Goal: Transaction & Acquisition: Obtain resource

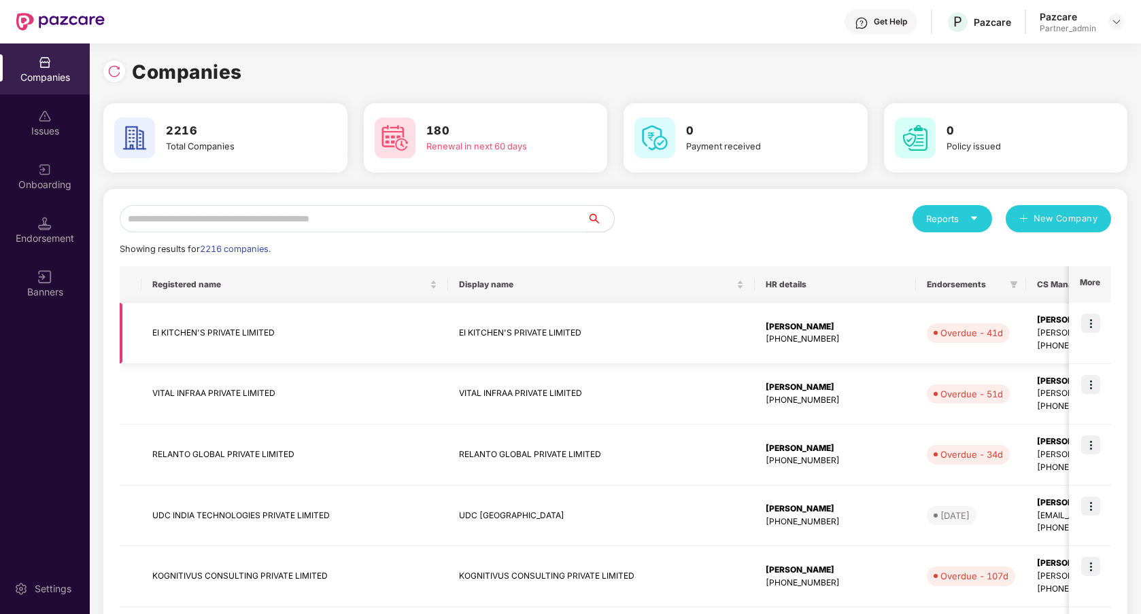
click at [1096, 324] on img at bounding box center [1090, 323] width 19 height 19
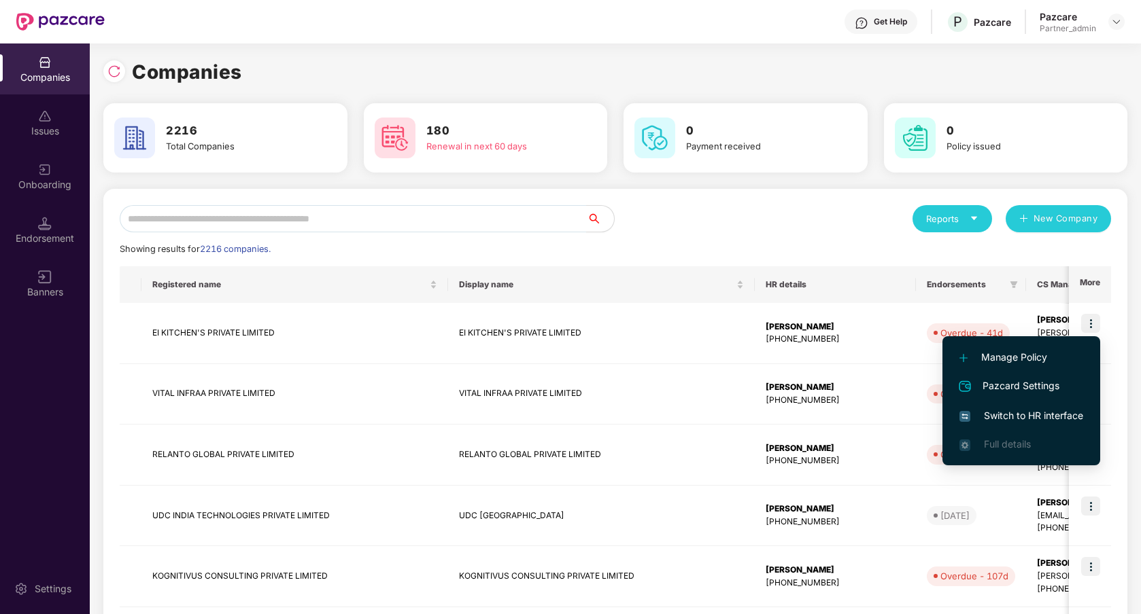
click at [1029, 423] on span "Switch to HR interface" at bounding box center [1021, 416] width 124 height 15
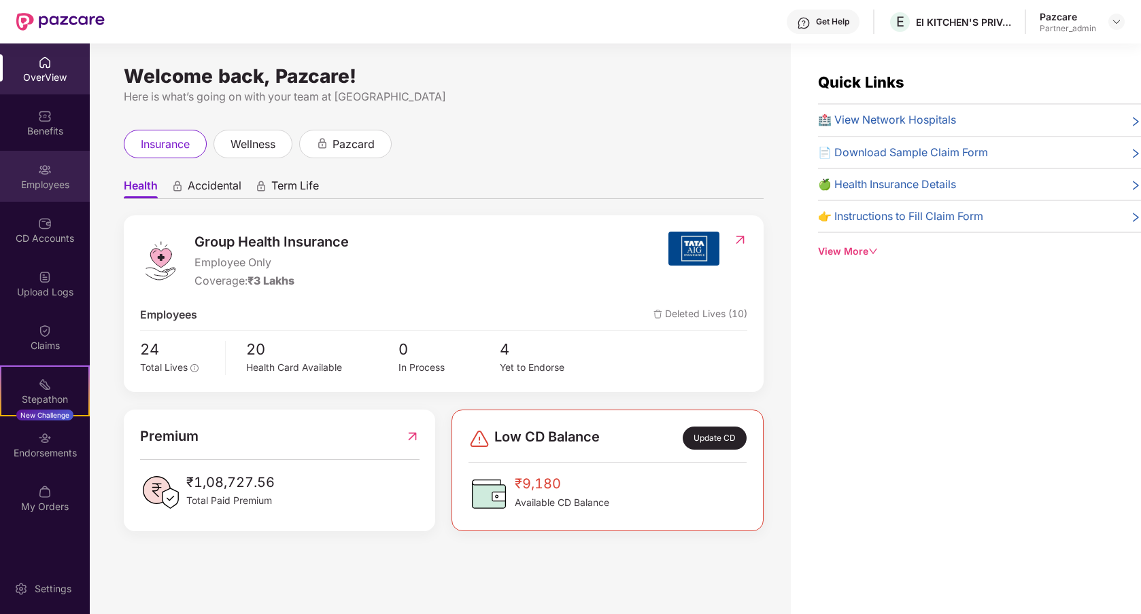
click at [60, 174] on div "Employees" at bounding box center [45, 176] width 90 height 51
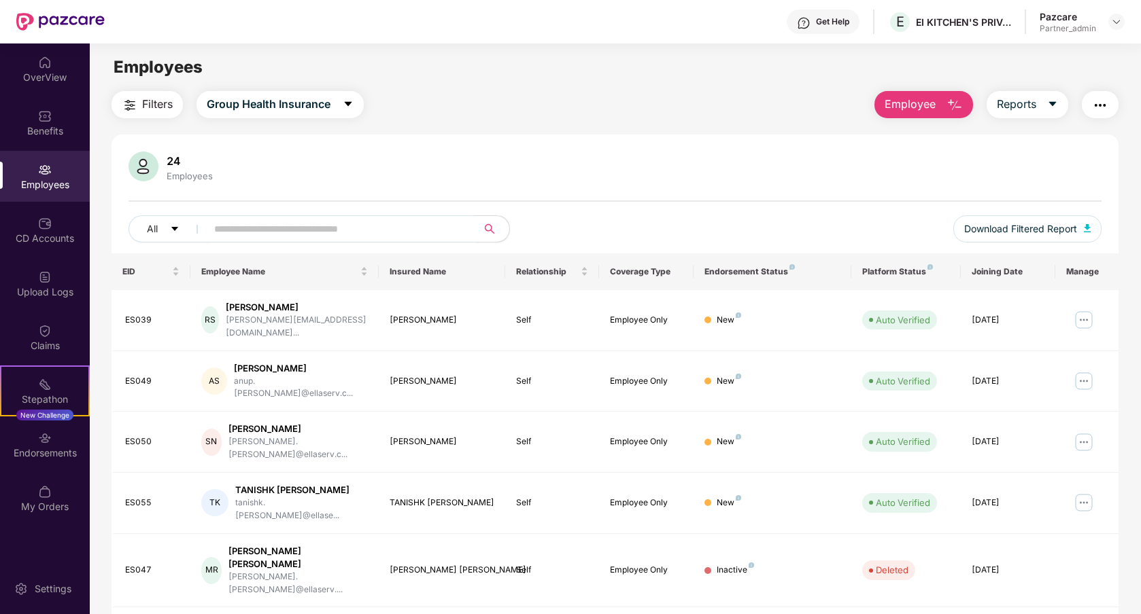
click at [744, 102] on div "Filters Group Health Insurance Employee Reports" at bounding box center [614, 104] width 1007 height 27
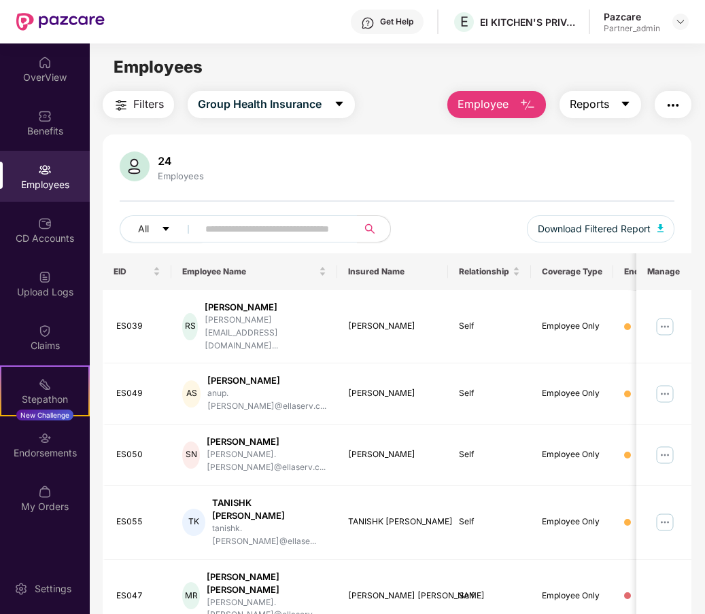
click at [593, 111] on span "Reports" at bounding box center [589, 104] width 39 height 17
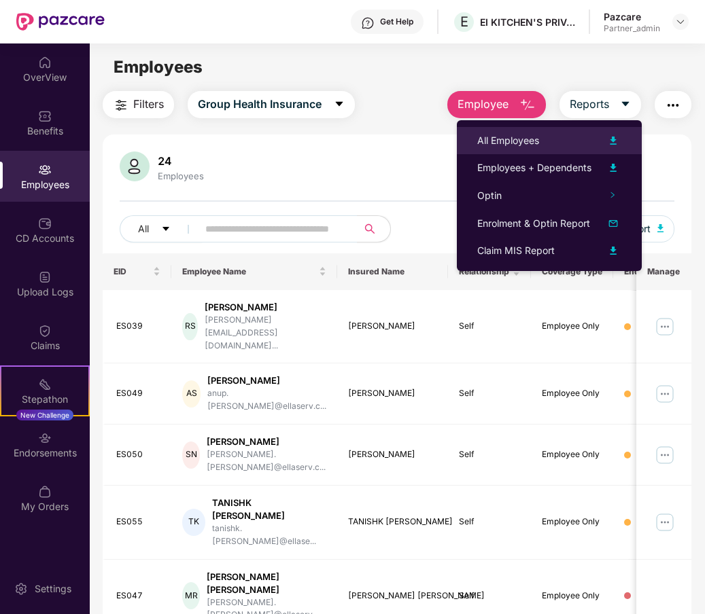
click at [515, 145] on div "All Employees" at bounding box center [508, 140] width 62 height 15
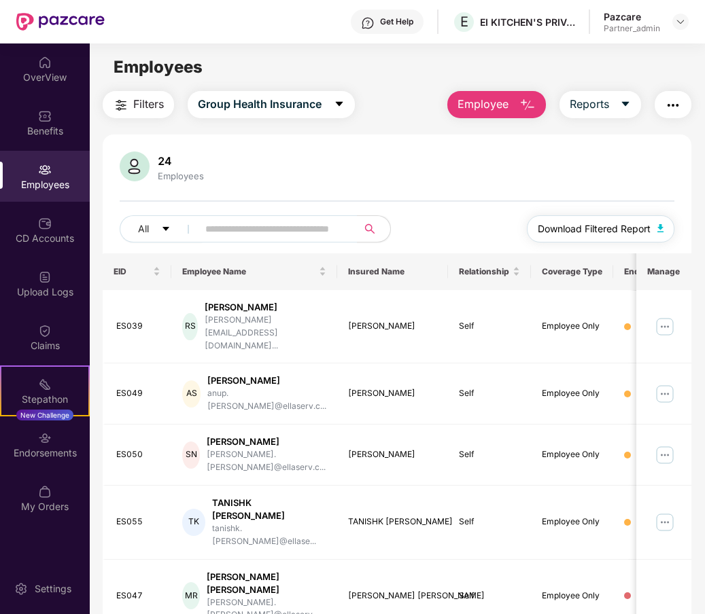
click at [665, 229] on button "Download Filtered Report" at bounding box center [601, 228] width 148 height 27
click at [474, 146] on div "24 Employees All Download Filtered Report EID Employee Name Insured Name Relati…" at bounding box center [397, 556] width 589 height 842
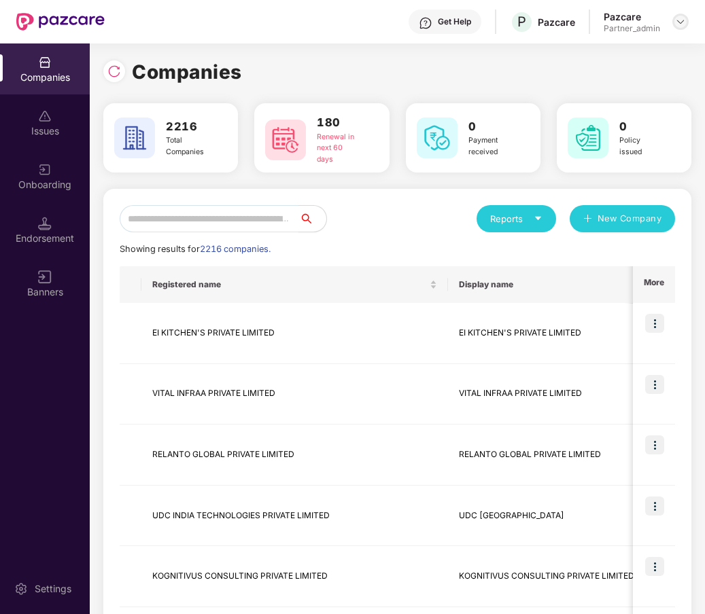
click at [679, 22] on img at bounding box center [680, 21] width 11 height 11
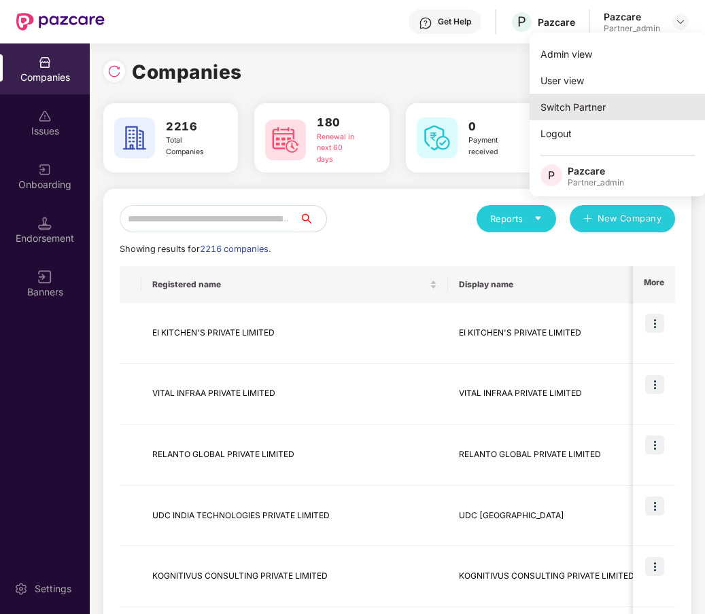
click at [621, 111] on div "Switch Partner" at bounding box center [618, 107] width 177 height 27
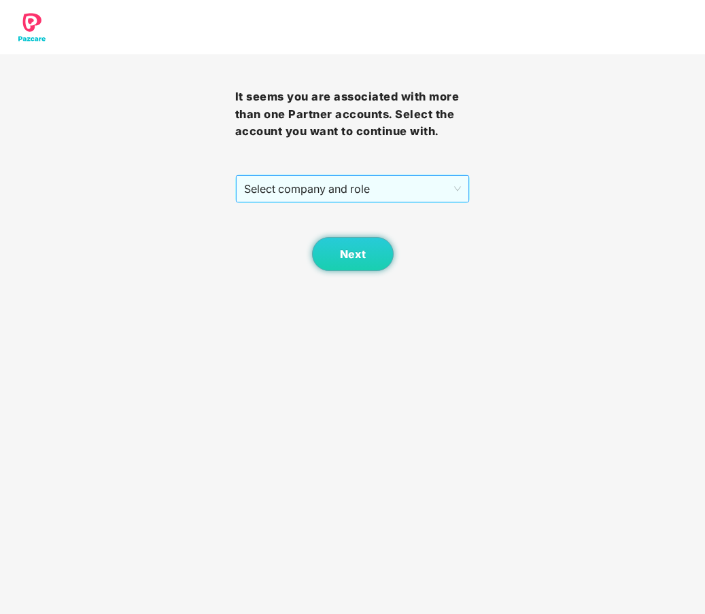
click at [428, 186] on span "Select company and role" at bounding box center [353, 189] width 218 height 26
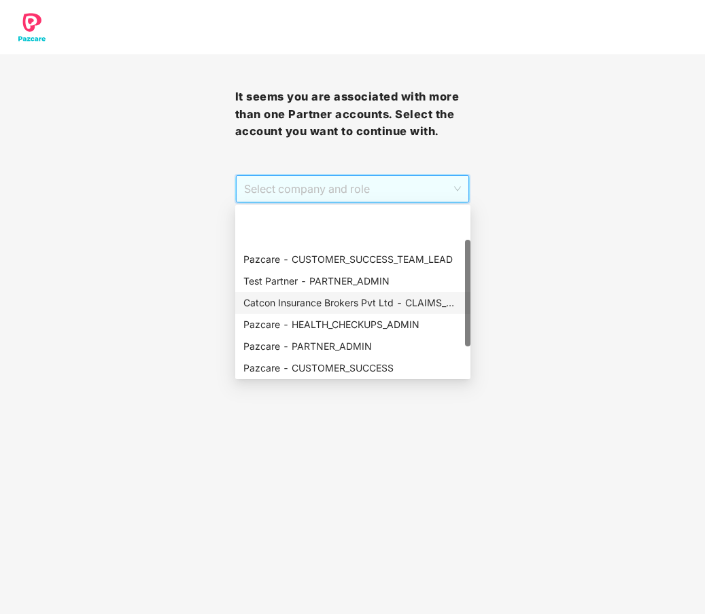
scroll to position [109, 0]
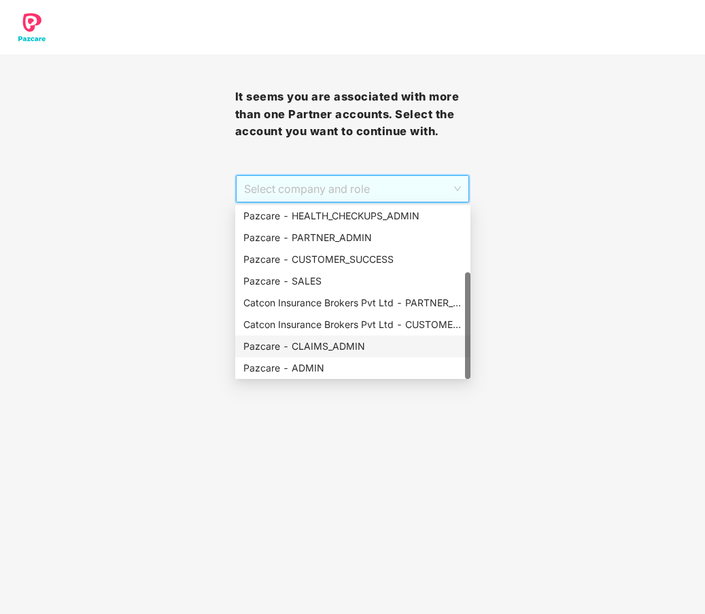
click at [343, 351] on div "Pazcare - CLAIMS_ADMIN" at bounding box center [352, 346] width 219 height 15
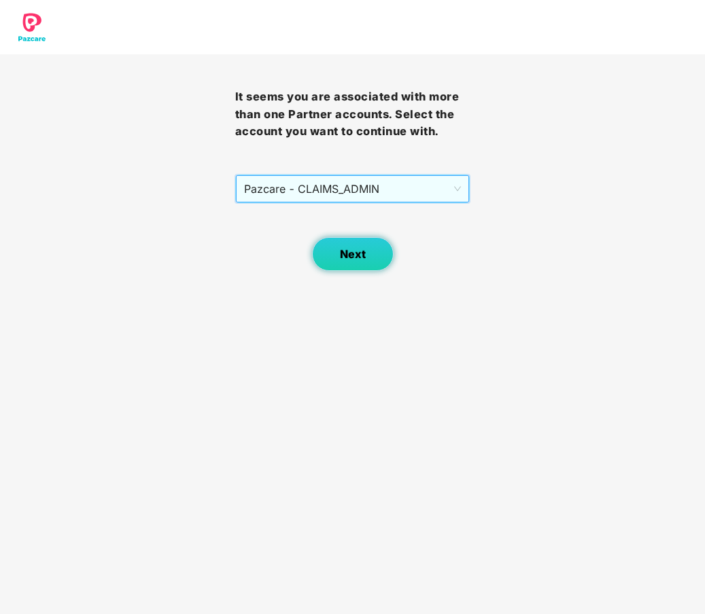
click at [385, 245] on button "Next" at bounding box center [353, 254] width 82 height 34
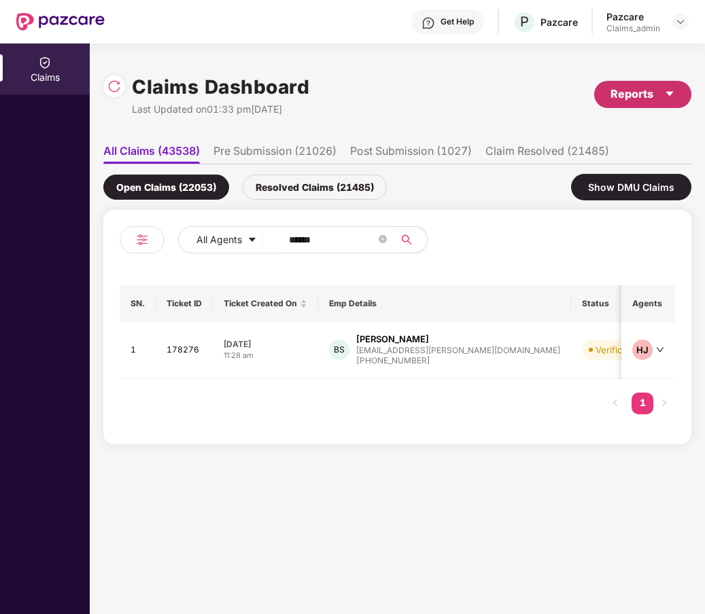
click at [657, 95] on div "Reports" at bounding box center [642, 94] width 65 height 17
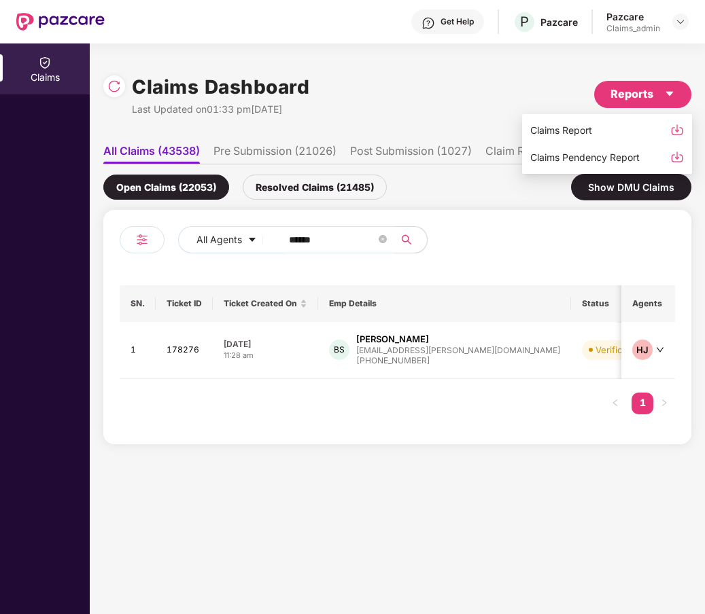
click at [591, 133] on div "Claims Report" at bounding box center [561, 130] width 62 height 15
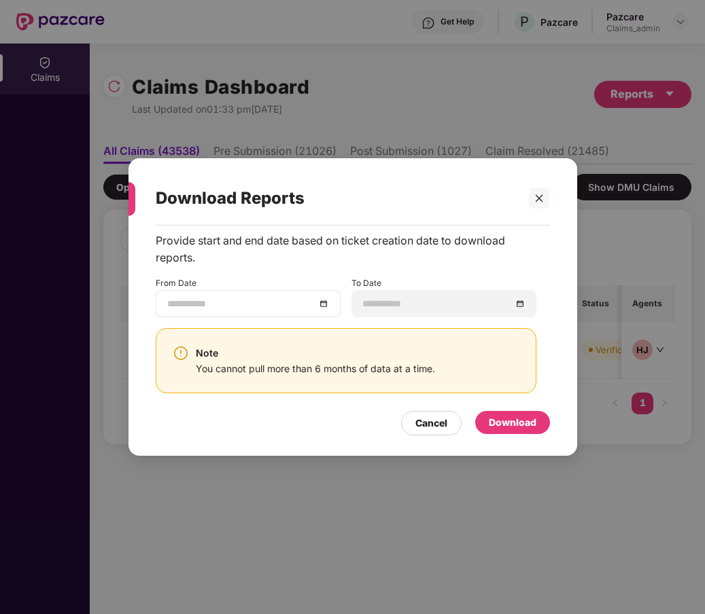
click at [305, 304] on input at bounding box center [241, 303] width 148 height 15
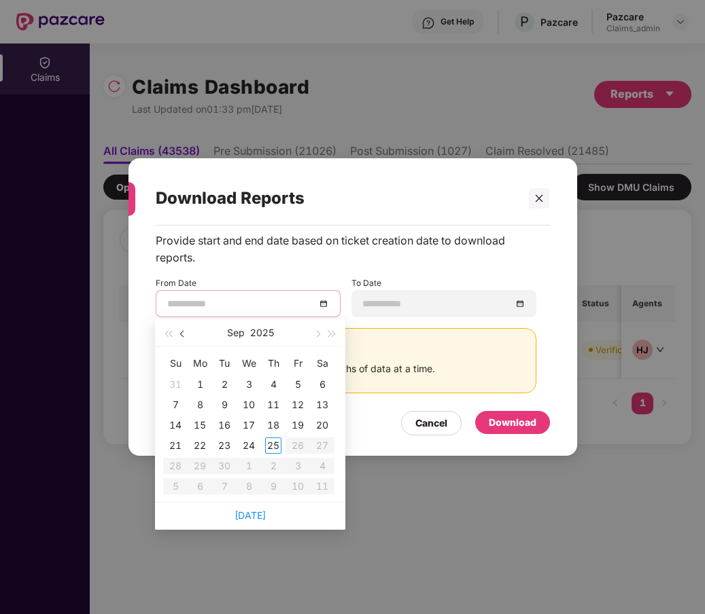
click at [184, 334] on span "button" at bounding box center [183, 334] width 7 height 7
type input "**********"
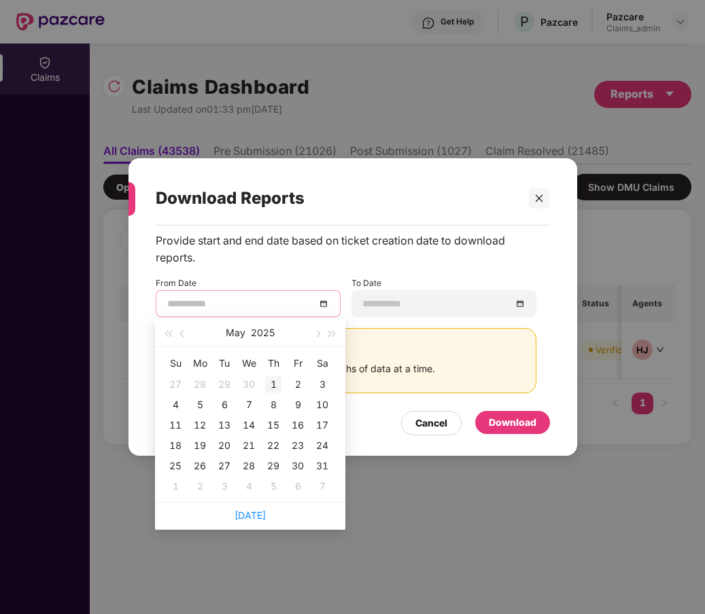
click at [275, 384] on div "1" at bounding box center [273, 385] width 16 height 16
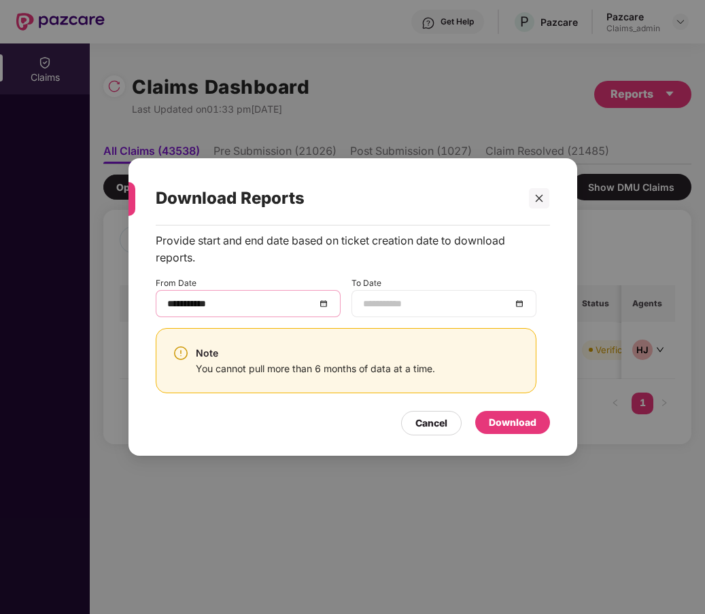
click at [413, 302] on input at bounding box center [437, 303] width 148 height 15
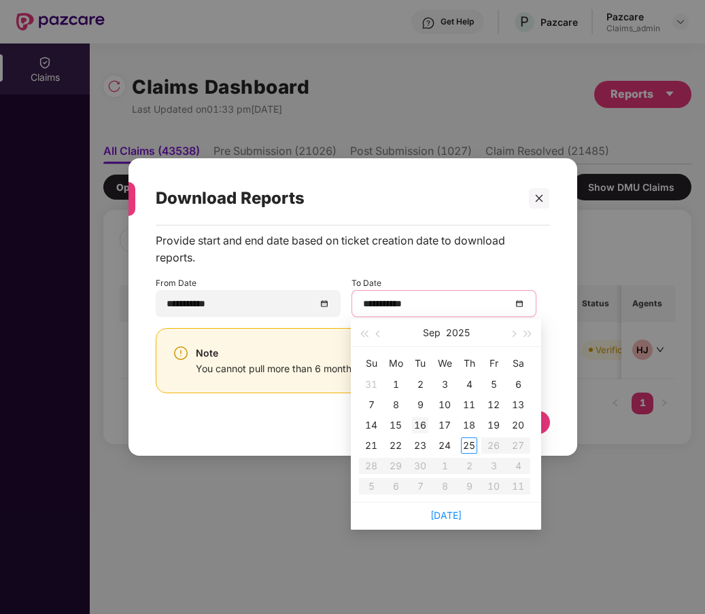
type input "**********"
click at [466, 443] on div "25" at bounding box center [469, 446] width 16 height 16
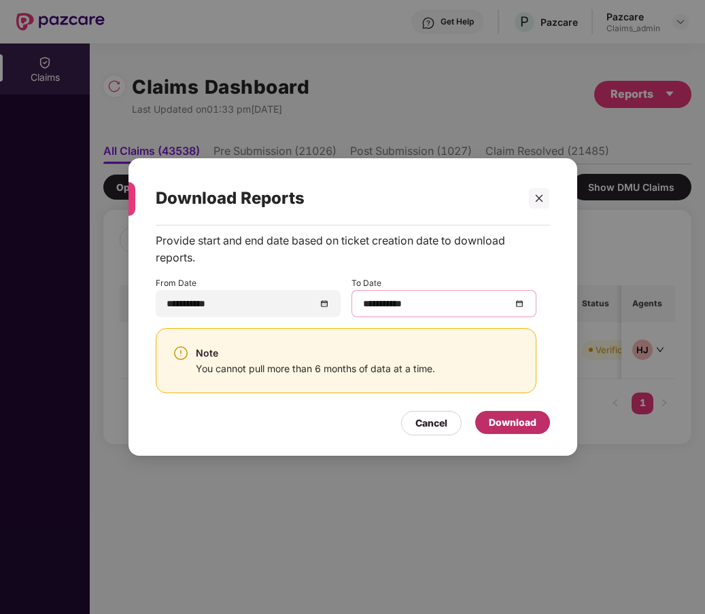
click at [517, 424] on div "Download" at bounding box center [513, 422] width 48 height 15
